Goal: Task Accomplishment & Management: Use online tool/utility

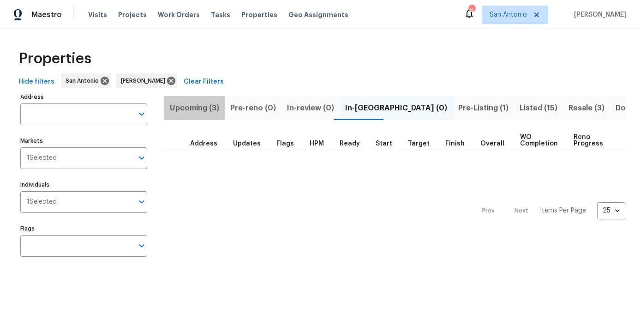
click at [194, 110] on span "Upcoming (3)" at bounding box center [194, 108] width 49 height 13
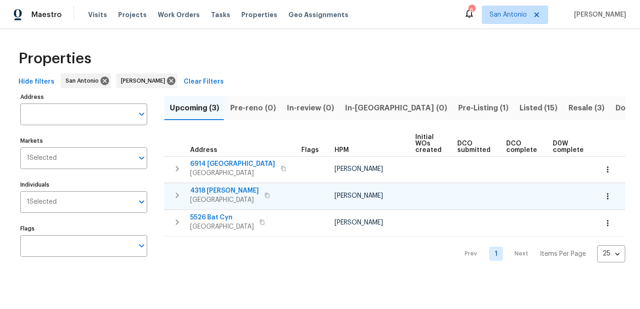
scroll to position [0, 126]
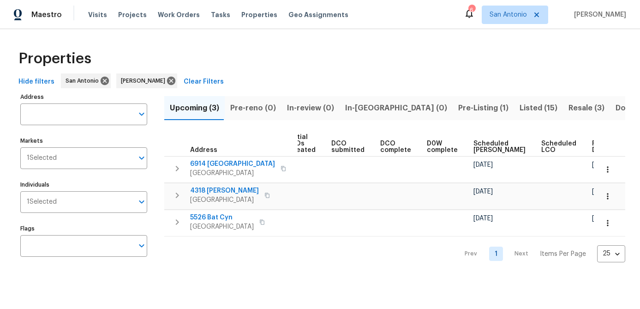
click at [491, 149] on span "Scheduled COE" at bounding box center [499, 146] width 52 height 13
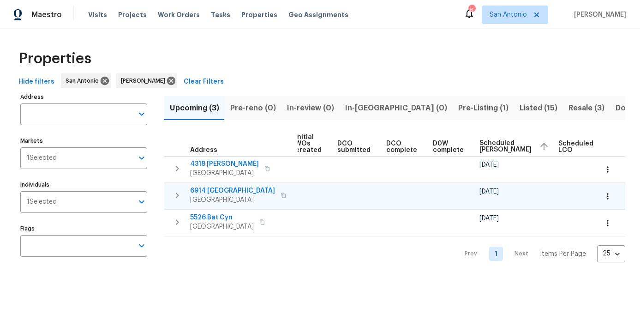
scroll to position [0, 137]
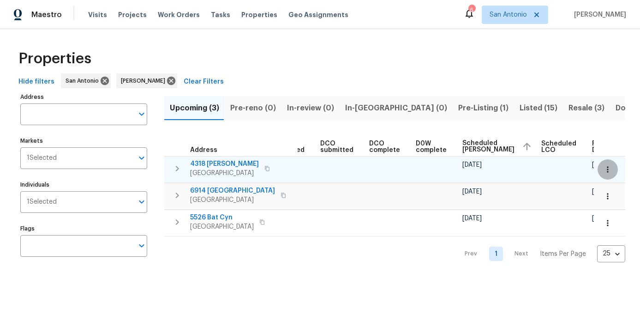
click at [609, 169] on icon "button" at bounding box center [607, 169] width 9 height 9
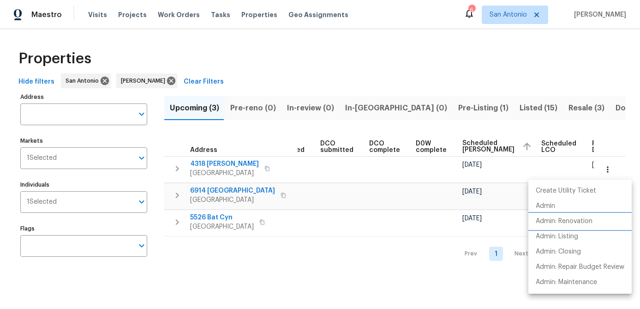
click at [565, 222] on p "Admin: Renovation" at bounding box center [564, 221] width 57 height 10
click at [278, 238] on div at bounding box center [320, 154] width 640 height 309
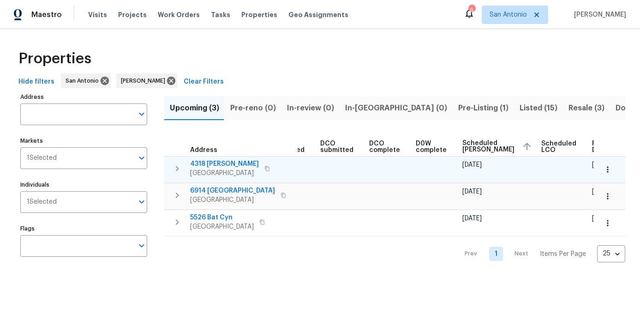
click at [231, 175] on span "San Antonio, TX 78253" at bounding box center [224, 172] width 69 height 9
click at [608, 170] on icon "button" at bounding box center [607, 169] width 9 height 9
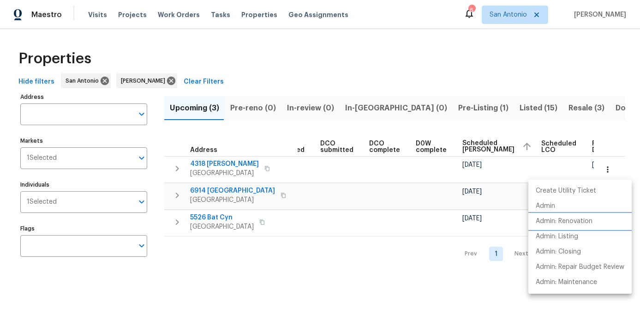
click at [569, 216] on li "Admin: Renovation" at bounding box center [579, 221] width 103 height 15
click at [560, 234] on p "Admin: Listing" at bounding box center [557, 237] width 42 height 10
click at [311, 189] on div at bounding box center [320, 154] width 640 height 309
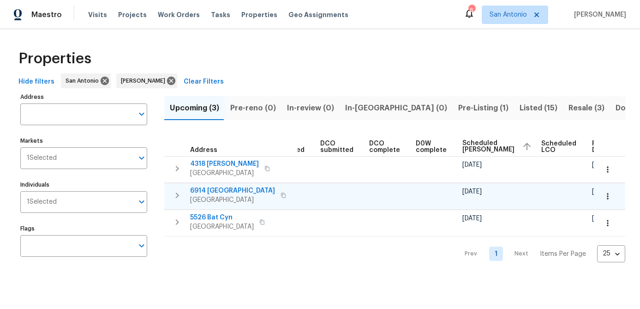
click at [607, 193] on icon "button" at bounding box center [607, 196] width 1 height 6
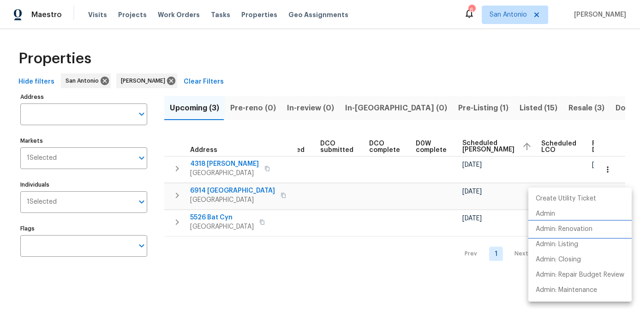
click at [573, 224] on p "Admin: Renovation" at bounding box center [564, 229] width 57 height 10
click at [376, 270] on div at bounding box center [320, 154] width 640 height 309
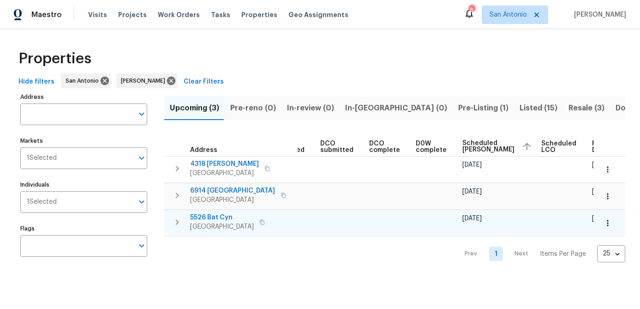
click at [607, 220] on icon "button" at bounding box center [607, 223] width 1 height 6
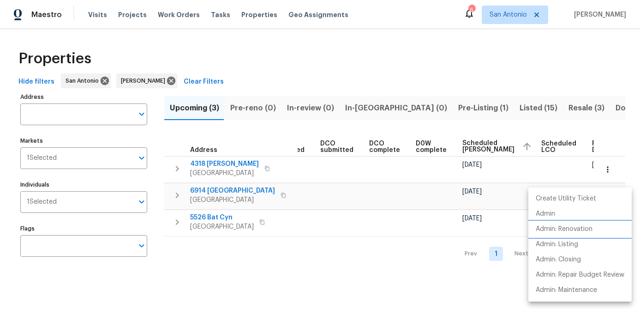
click at [584, 224] on li "Admin: Renovation" at bounding box center [579, 229] width 103 height 15
click at [328, 277] on div at bounding box center [320, 154] width 640 height 309
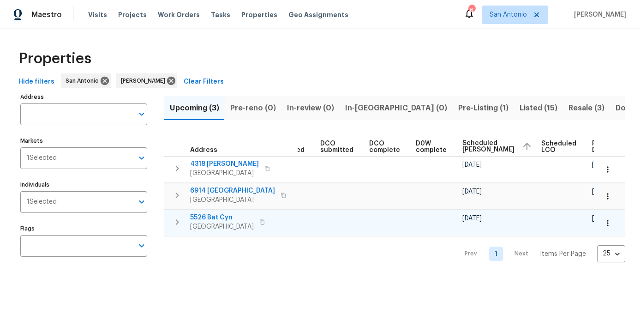
click at [216, 220] on span "5526 Bat Cyn" at bounding box center [222, 217] width 64 height 9
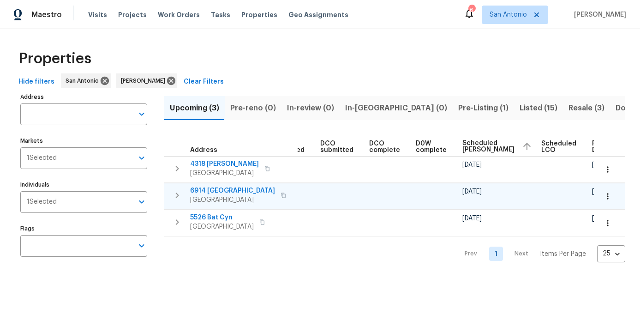
click at [208, 194] on span "6914 Port Bay" at bounding box center [232, 190] width 85 height 9
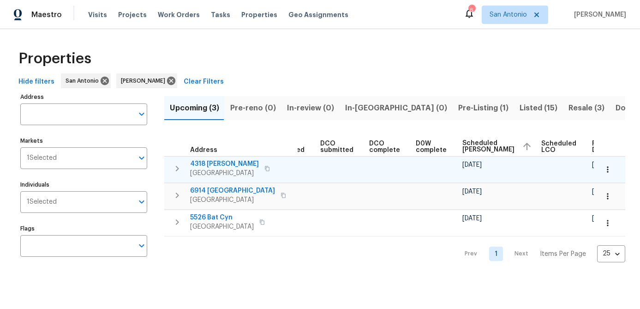
click at [202, 165] on span "4318 James Bowie" at bounding box center [224, 163] width 69 height 9
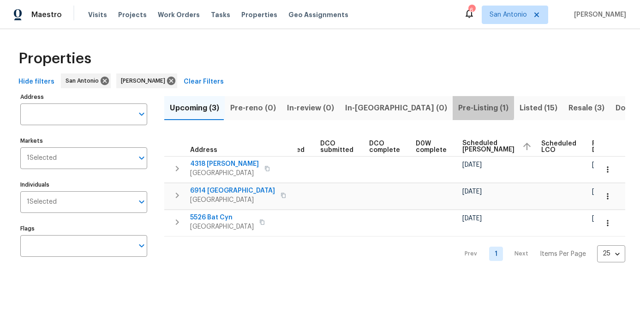
click at [458, 107] on span "Pre-Listing (1)" at bounding box center [483, 108] width 50 height 13
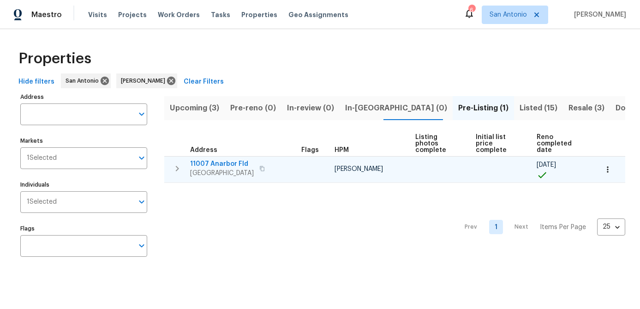
click at [225, 169] on span "San Antonio, TX 78254" at bounding box center [222, 172] width 64 height 9
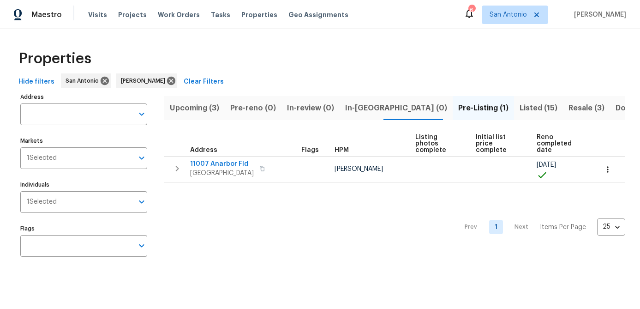
click at [301, 218] on div "Prev 1 Next Items Per Page 25 25 ​" at bounding box center [394, 224] width 461 height 83
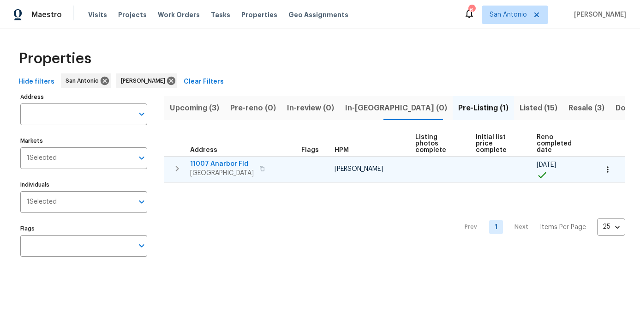
click at [610, 168] on icon "button" at bounding box center [607, 169] width 9 height 9
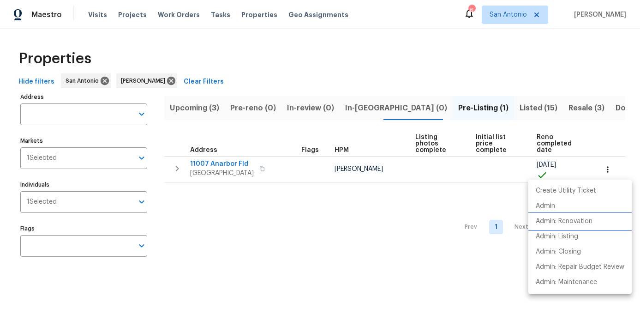
click at [565, 224] on p "Admin: Renovation" at bounding box center [564, 221] width 57 height 10
click at [205, 165] on div at bounding box center [320, 154] width 640 height 309
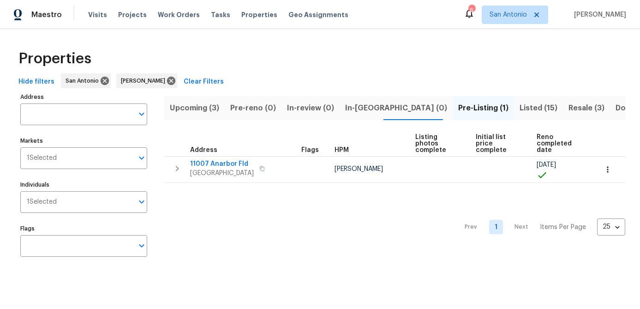
click at [205, 165] on span "11007 Anarbor Fld" at bounding box center [222, 163] width 64 height 9
click at [520, 108] on span "Listed (15)" at bounding box center [539, 108] width 38 height 13
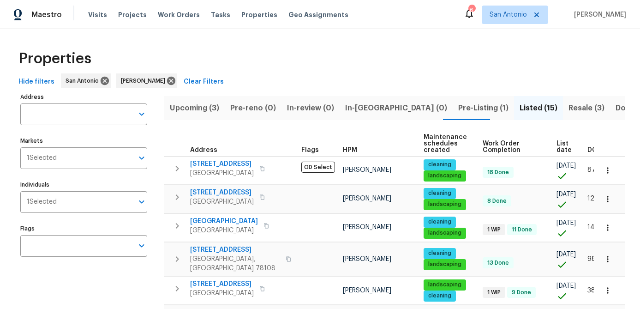
click at [557, 144] on span "List date" at bounding box center [564, 146] width 15 height 13
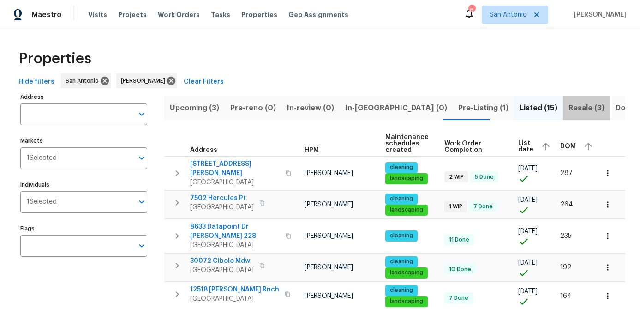
click at [569, 103] on span "Resale (3)" at bounding box center [587, 108] width 36 height 13
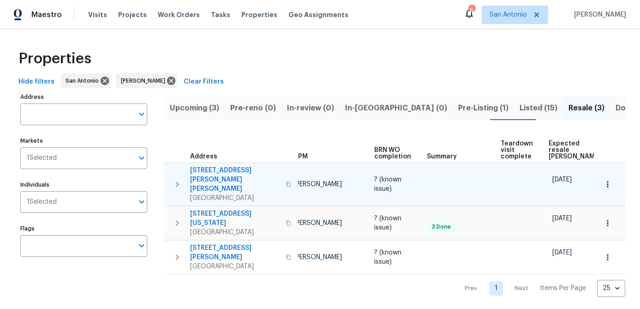
scroll to position [0, 80]
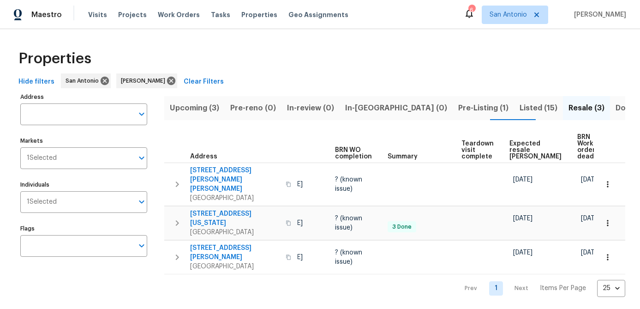
click at [458, 107] on span "Pre-Listing (1)" at bounding box center [483, 108] width 50 height 13
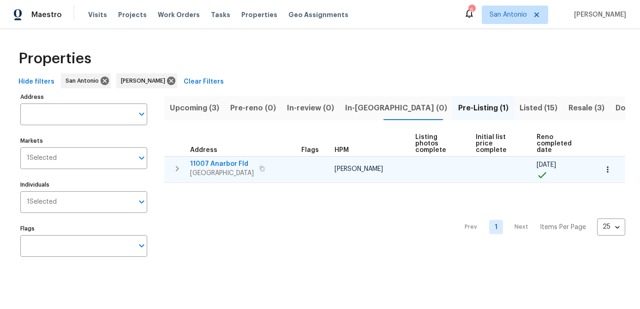
click at [192, 161] on span "11007 Anarbor Fld" at bounding box center [222, 163] width 64 height 9
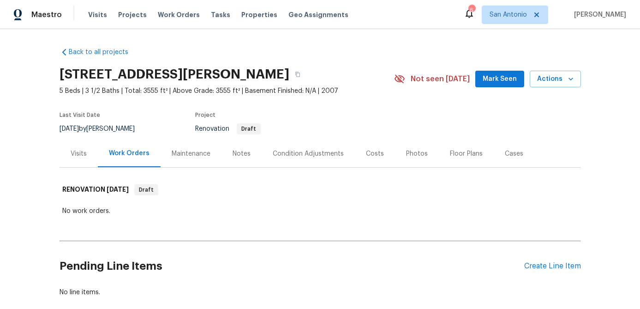
click at [495, 84] on span "Mark Seen" at bounding box center [500, 79] width 34 height 12
click at [512, 78] on span "Mark Seen" at bounding box center [500, 79] width 34 height 12
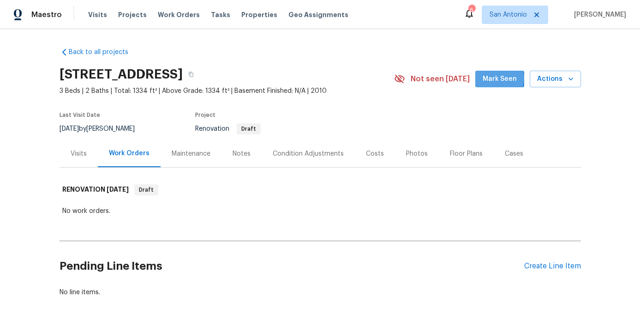
click at [497, 78] on span "Mark Seen" at bounding box center [500, 79] width 34 height 12
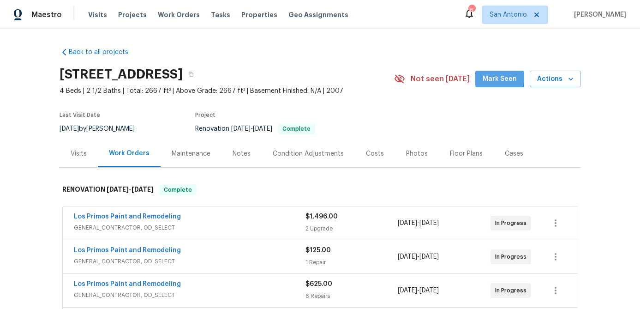
click at [493, 76] on span "Mark Seen" at bounding box center [500, 79] width 34 height 12
click at [458, 151] on div "Floor Plans" at bounding box center [466, 153] width 33 height 9
